Goal: Task Accomplishment & Management: Use online tool/utility

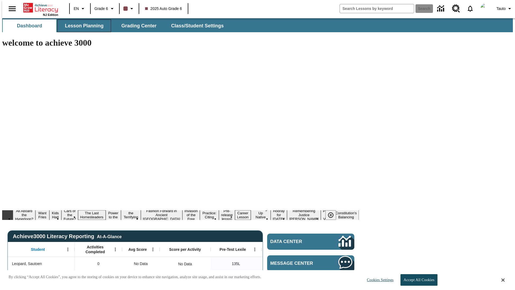
click at [82, 26] on span "Lesson Planning" at bounding box center [84, 26] width 39 height 6
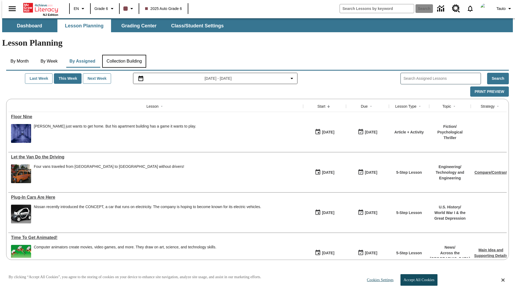
click at [124, 55] on button "Collection Building" at bounding box center [124, 61] width 44 height 13
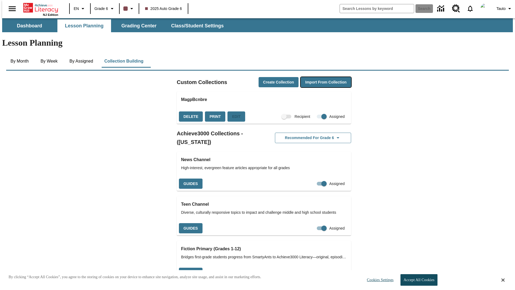
click at [316, 77] on button "Import from Collection" at bounding box center [326, 82] width 50 height 10
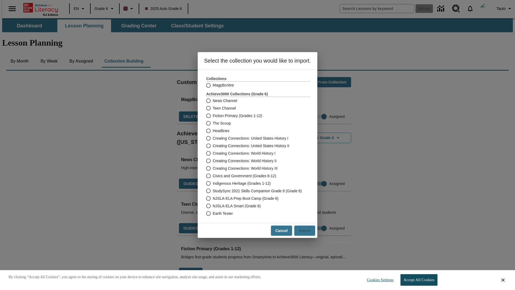
click at [255, 131] on label "Headlines" at bounding box center [254, 131] width 103 height 8
click at [213, 131] on input "Headlines" at bounding box center [207, 131] width 9 height 8
radio input "true"
click at [307, 230] on button "Import" at bounding box center [304, 230] width 21 height 10
